Goal: Task Accomplishment & Management: Use online tool/utility

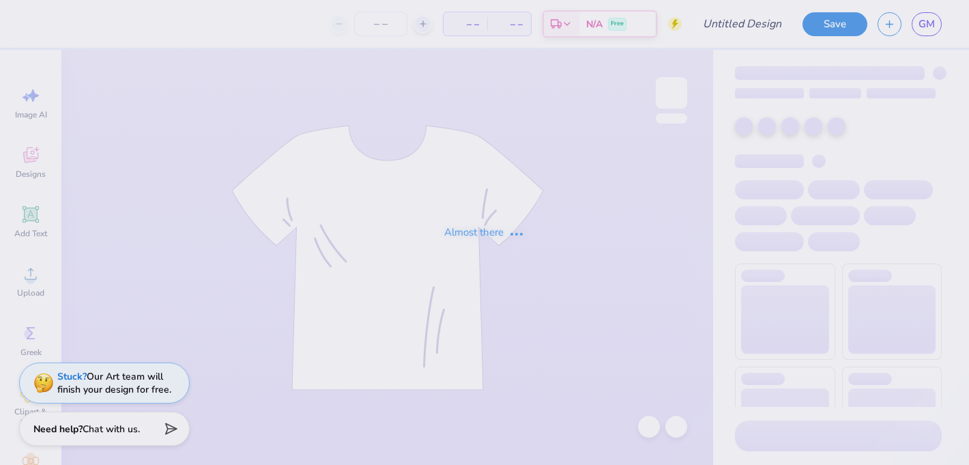
type input "Car 1"
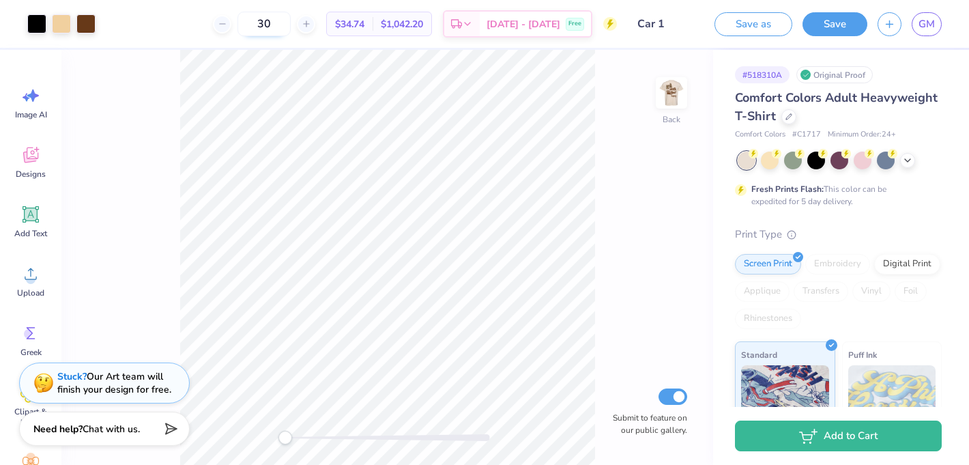
click at [287, 27] on input "30" at bounding box center [263, 24] width 53 height 25
type input "3"
type input "24"
click at [59, 26] on div at bounding box center [61, 22] width 19 height 19
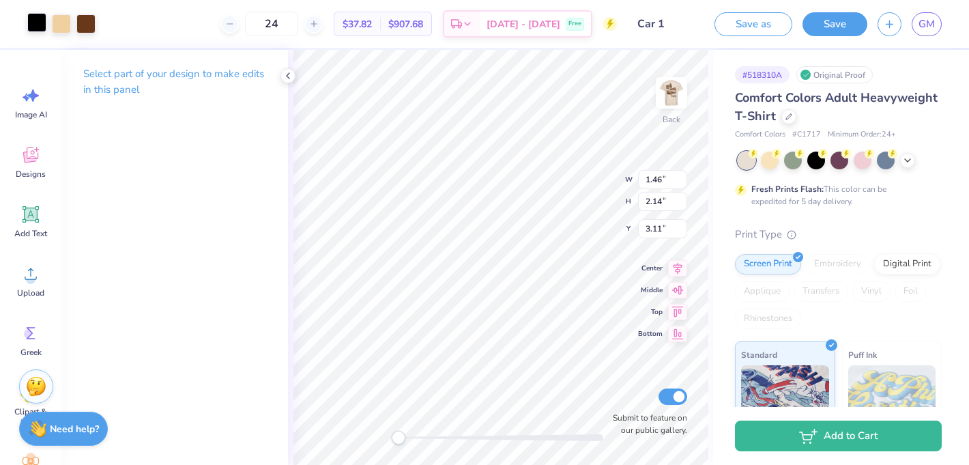
click at [40, 25] on div at bounding box center [36, 22] width 19 height 19
click at [611, 371] on icon at bounding box center [616, 368] width 14 height 14
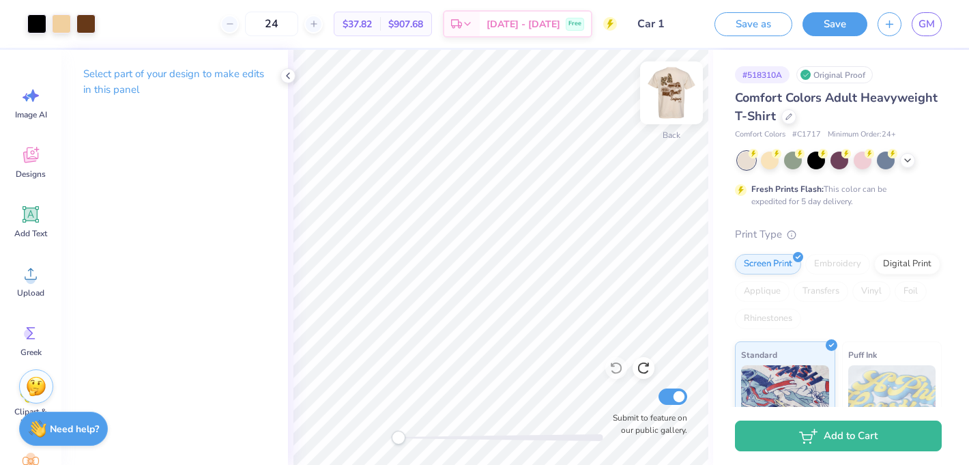
click at [663, 95] on img at bounding box center [671, 93] width 55 height 55
